Goal: Information Seeking & Learning: Learn about a topic

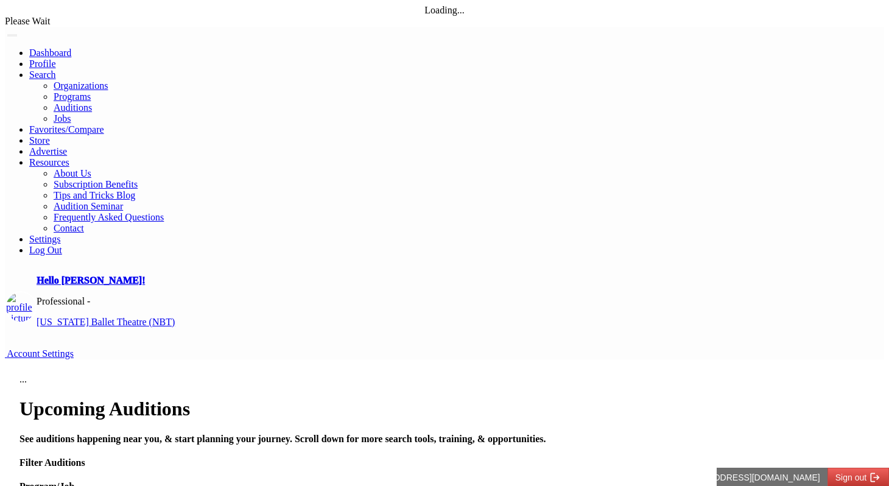
click at [77, 398] on h1 "Upcoming Auditions" at bounding box center [444, 409] width 850 height 23
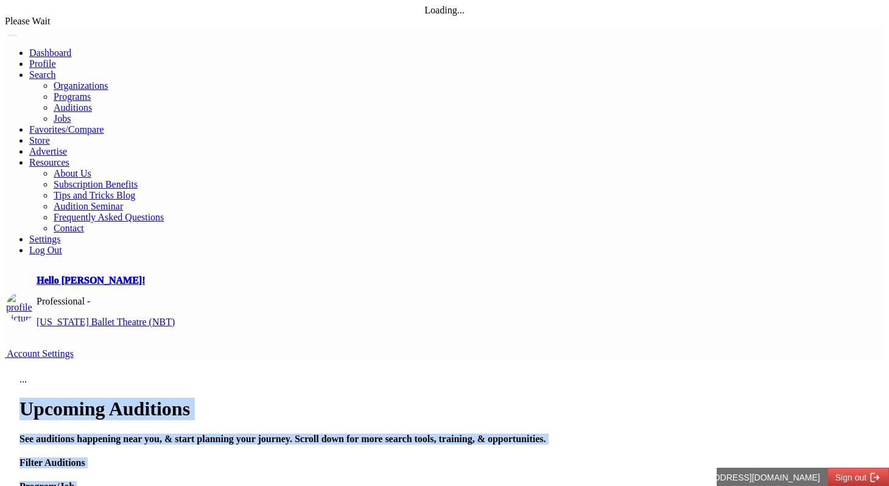
drag, startPoint x: 305, startPoint y: 110, endPoint x: 489, endPoint y: 211, distance: 210.3
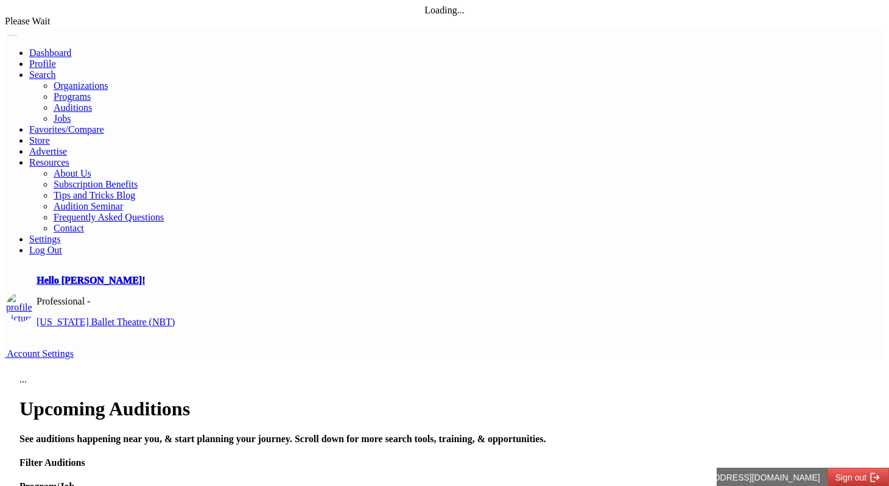
click at [321, 398] on h1 "Upcoming Auditions" at bounding box center [444, 409] width 850 height 23
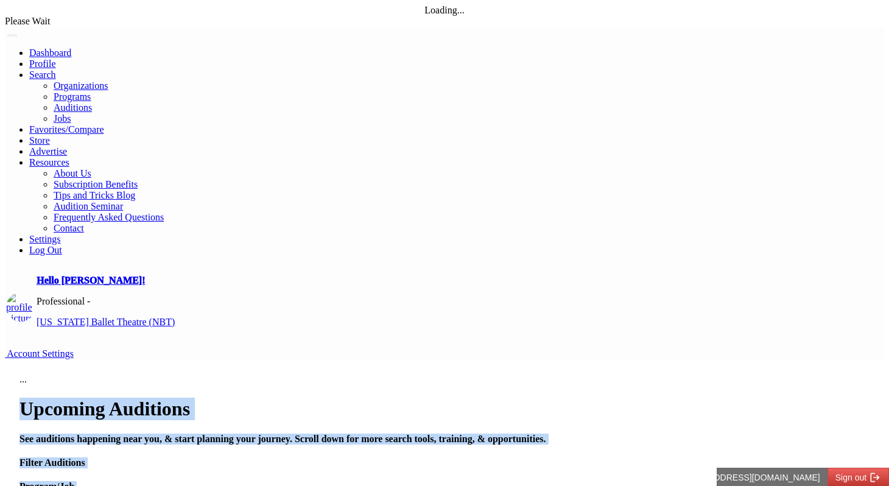
drag, startPoint x: 321, startPoint y: 114, endPoint x: 579, endPoint y: 217, distance: 277.6
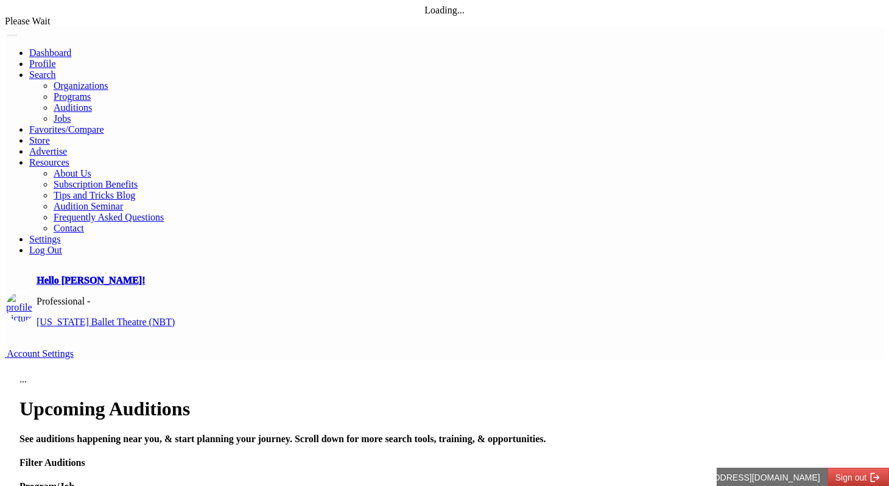
click at [460, 433] on h4 "See auditions happening near you, & start planning your journey. Scroll down fo…" at bounding box center [444, 438] width 850 height 11
